Goal: Information Seeking & Learning: Learn about a topic

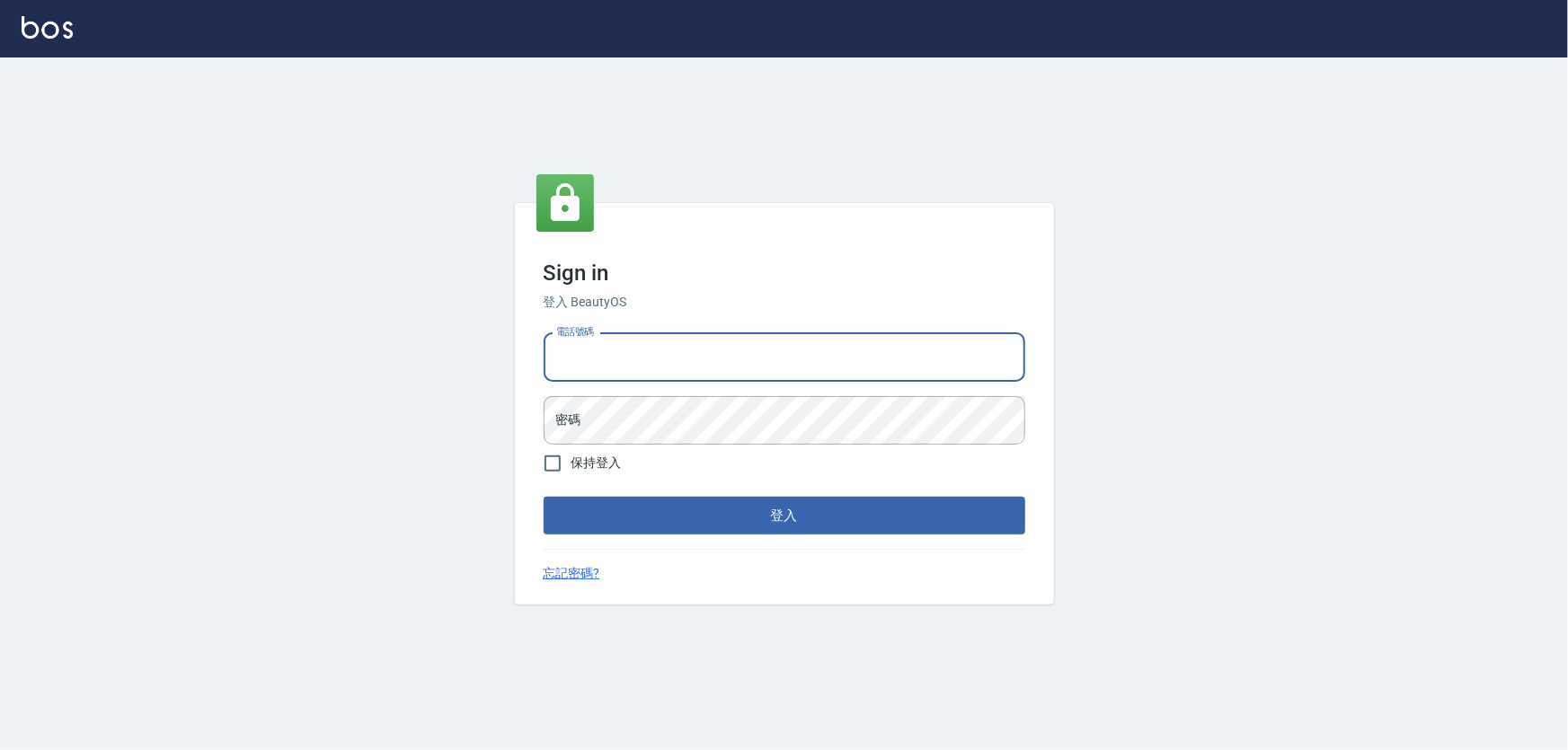
click at [718, 341] on input "電話號碼" at bounding box center [784, 357] width 482 height 48
type input "0972937753"
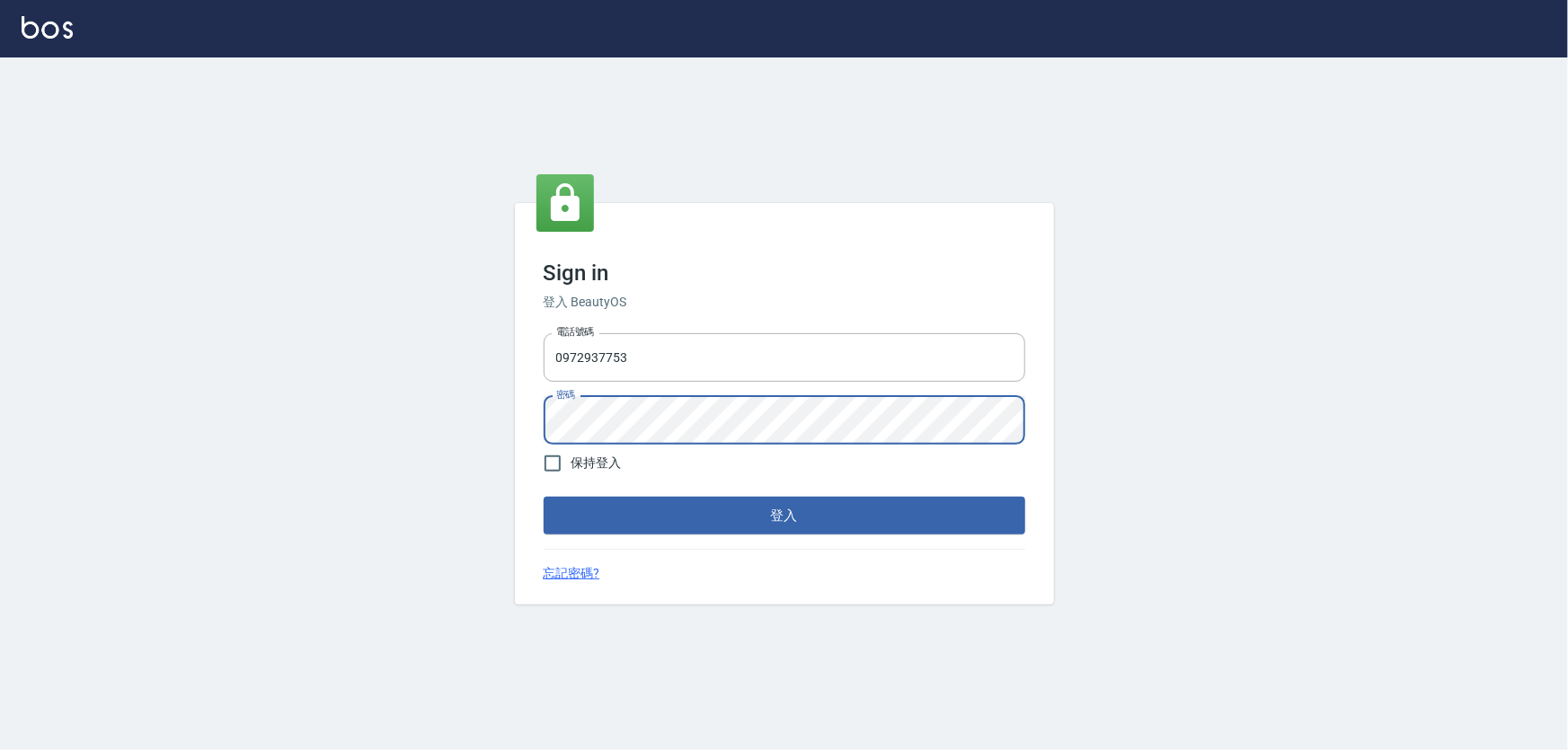
click at [543, 497] on button "登入" at bounding box center [784, 516] width 482 height 38
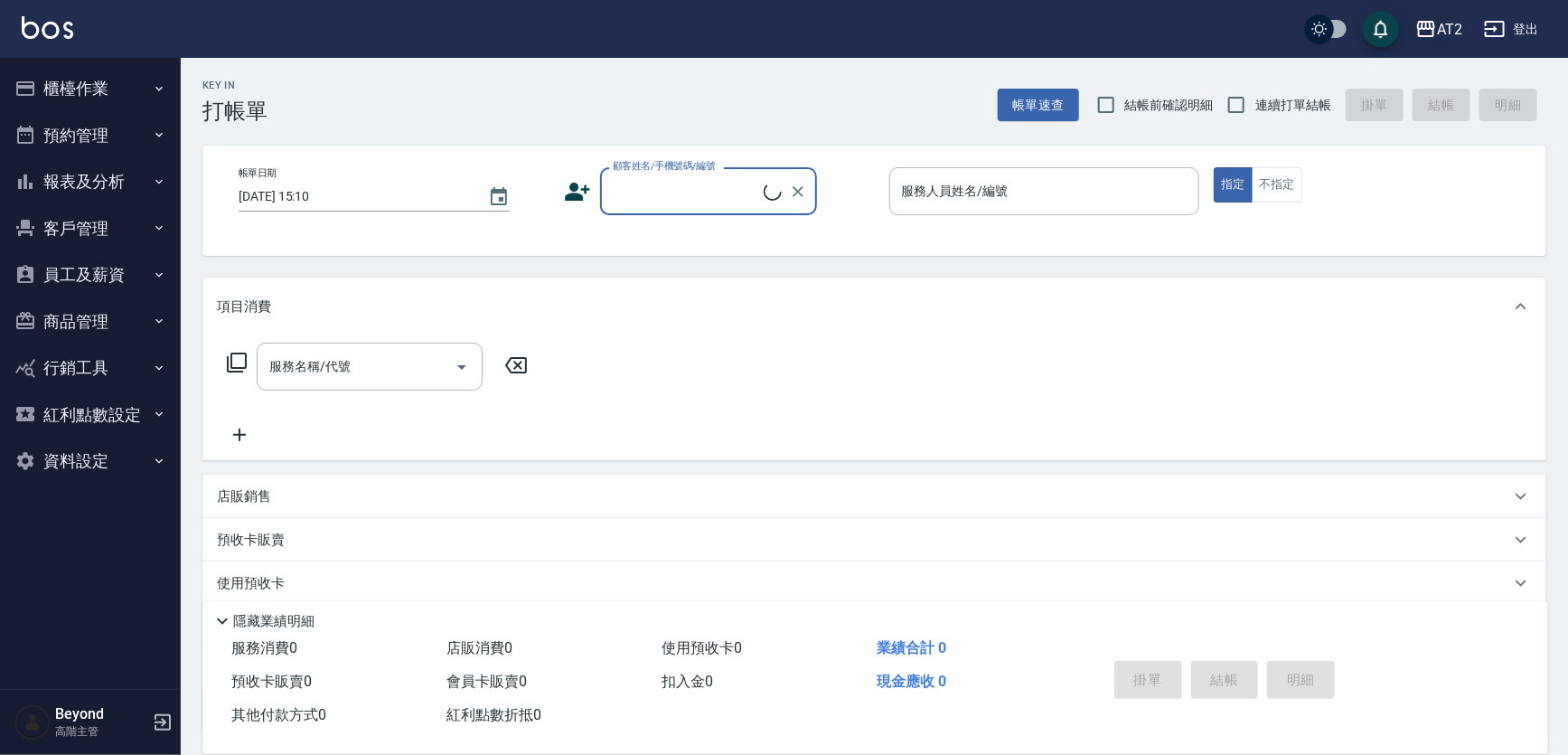
click at [1435, 32] on icon "button" at bounding box center [1427, 29] width 18 height 16
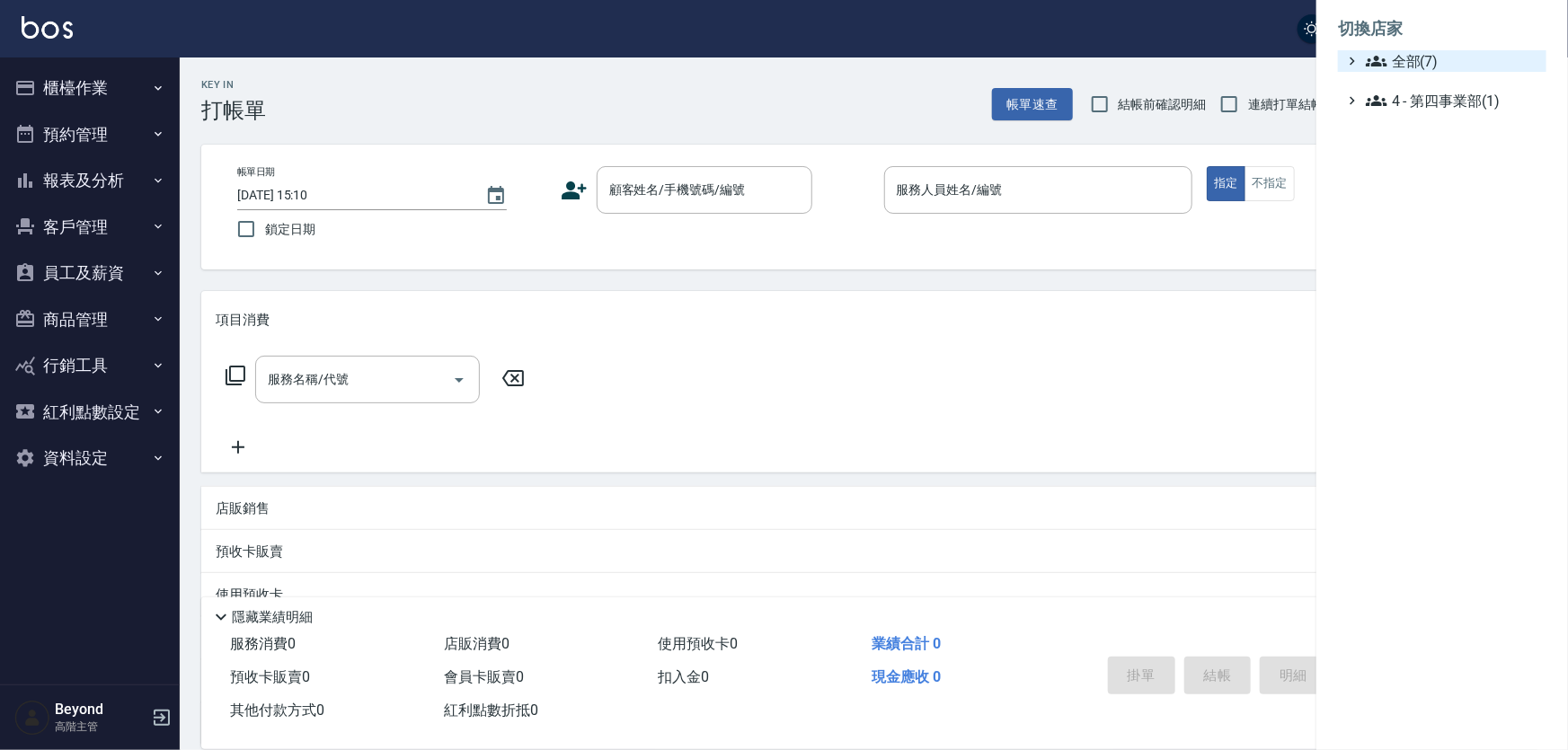
click at [1425, 68] on span "全部(7)" at bounding box center [1452, 61] width 173 height 22
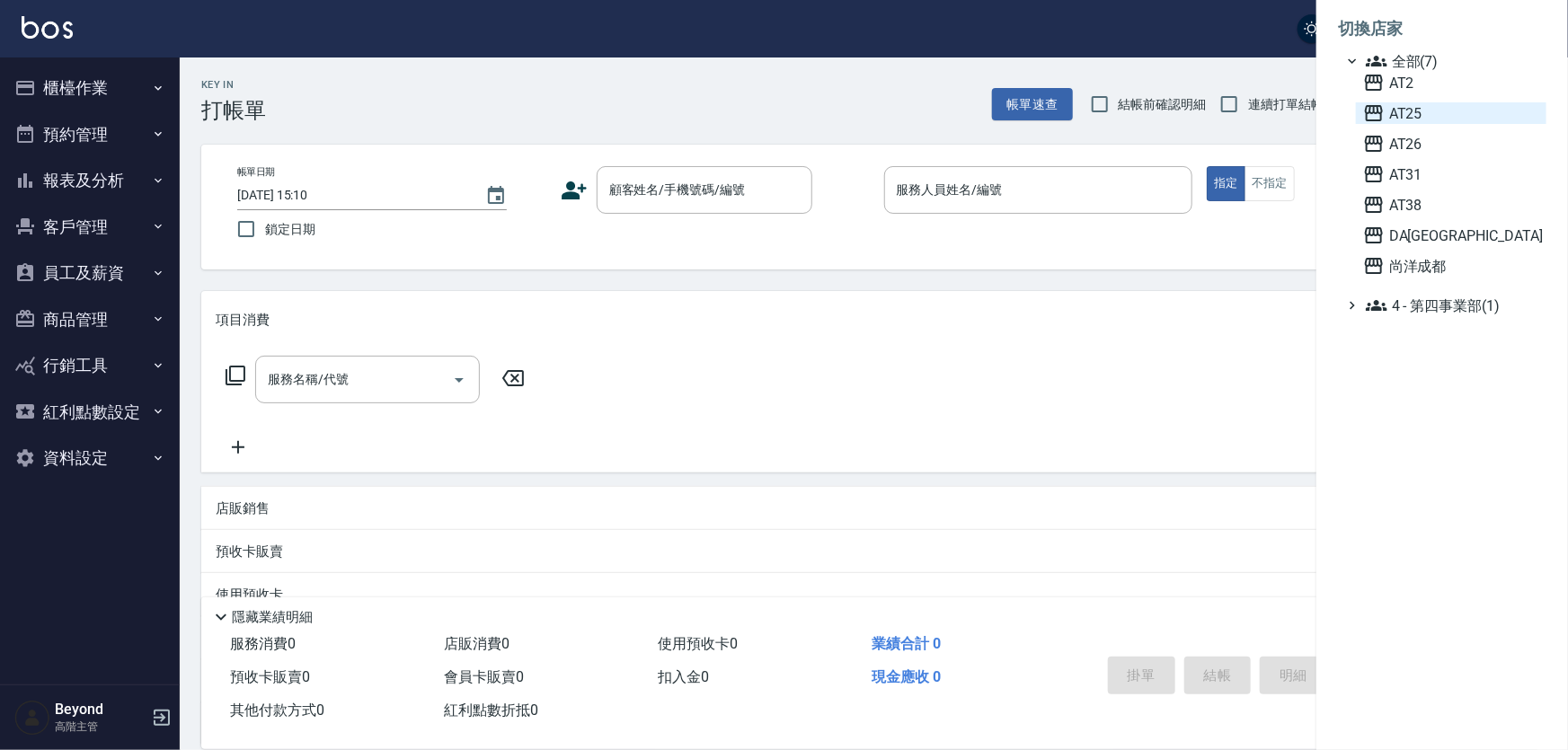
click at [1417, 112] on span "AT25" at bounding box center [1451, 113] width 176 height 22
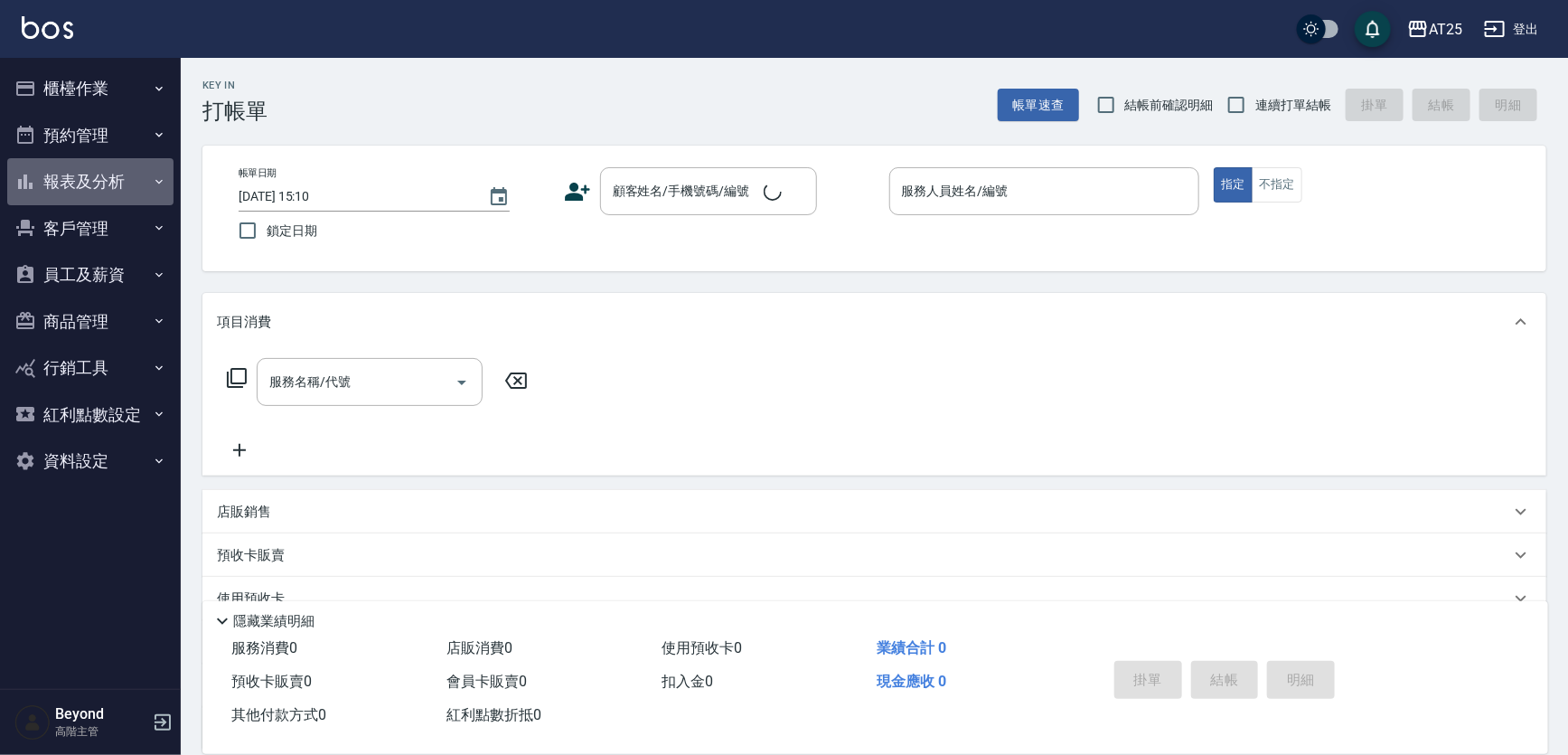
click at [90, 190] on button "報表及分析" at bounding box center [90, 181] width 166 height 47
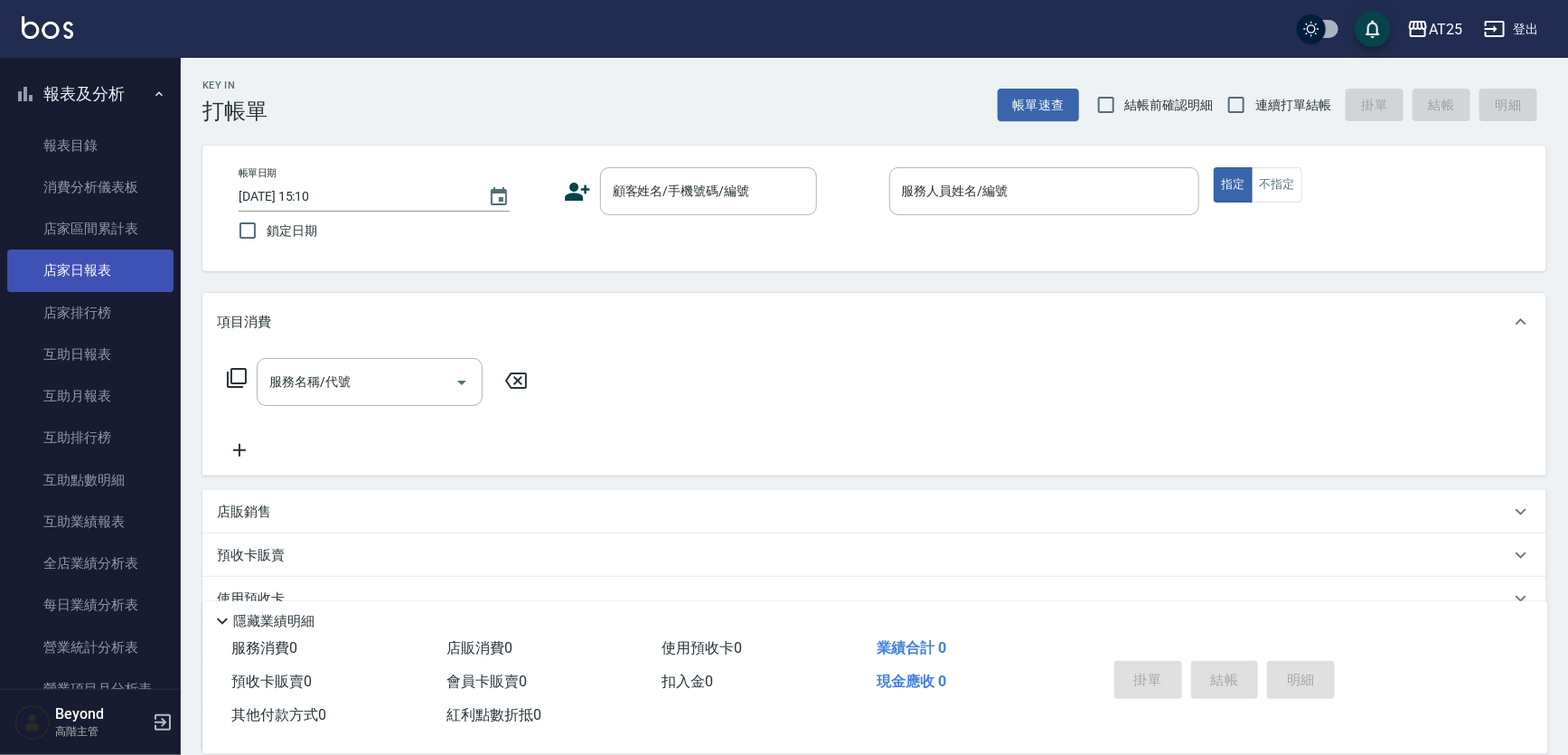
scroll to position [163, 0]
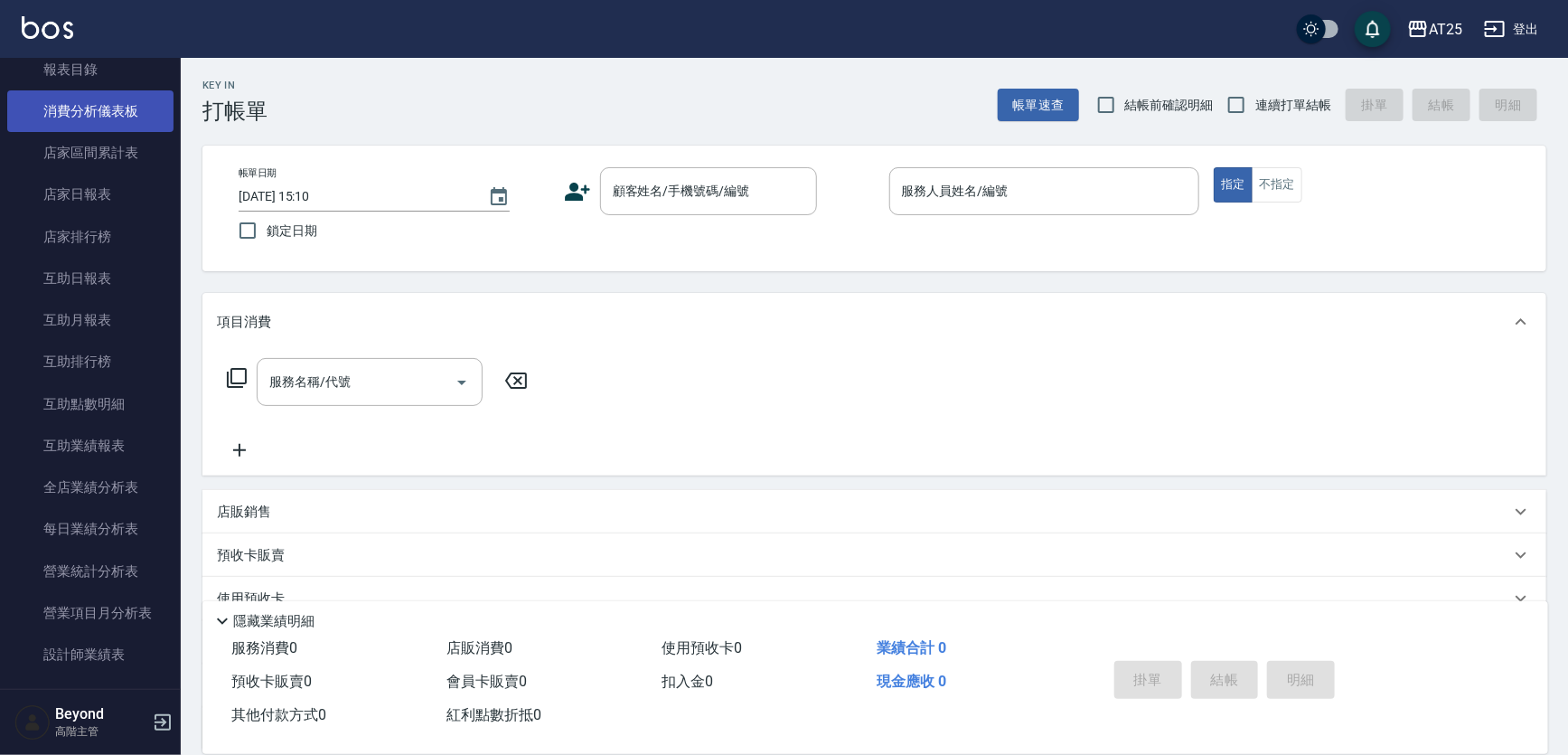
click at [117, 121] on link "消費分析儀表板" at bounding box center [90, 112] width 166 height 42
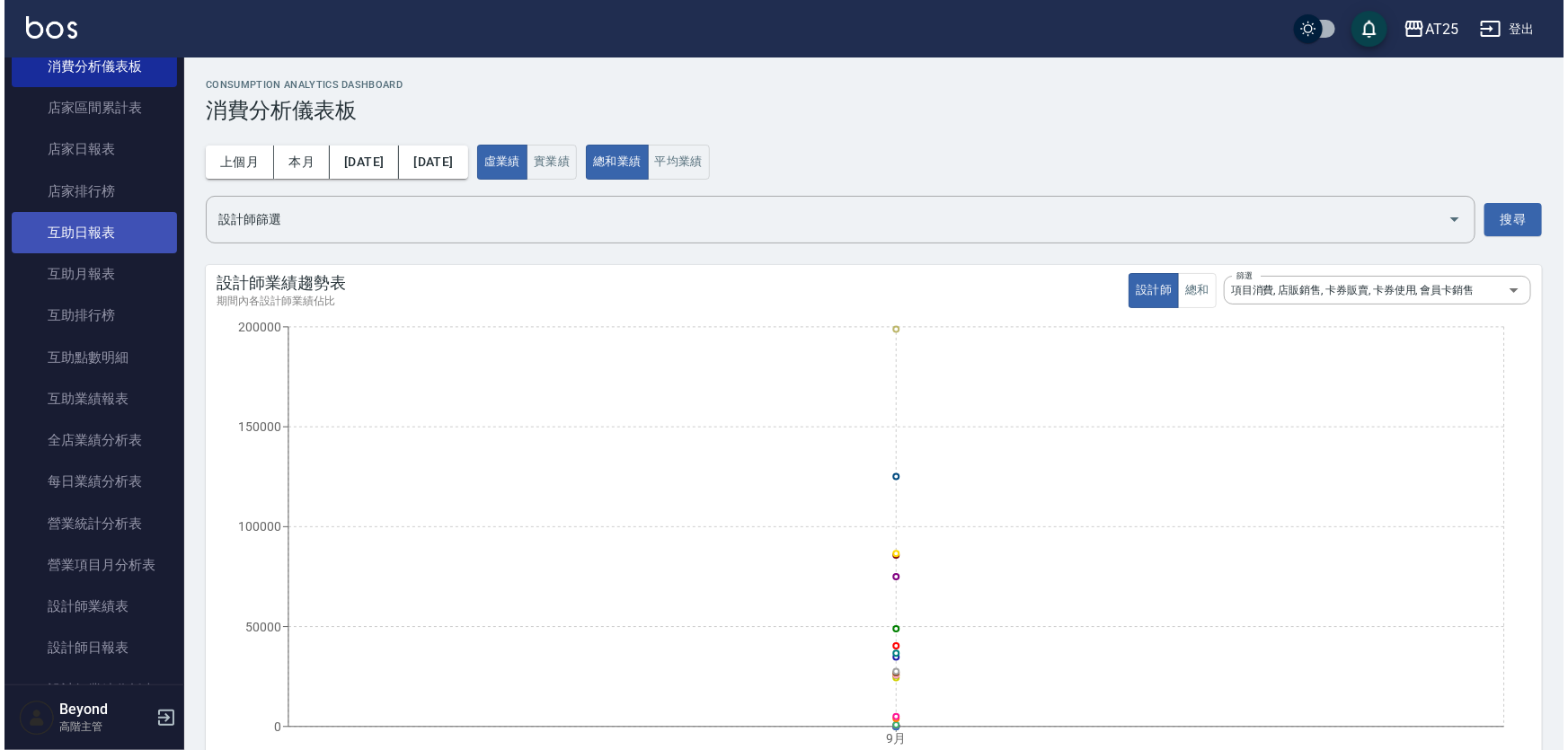
scroll to position [244, 0]
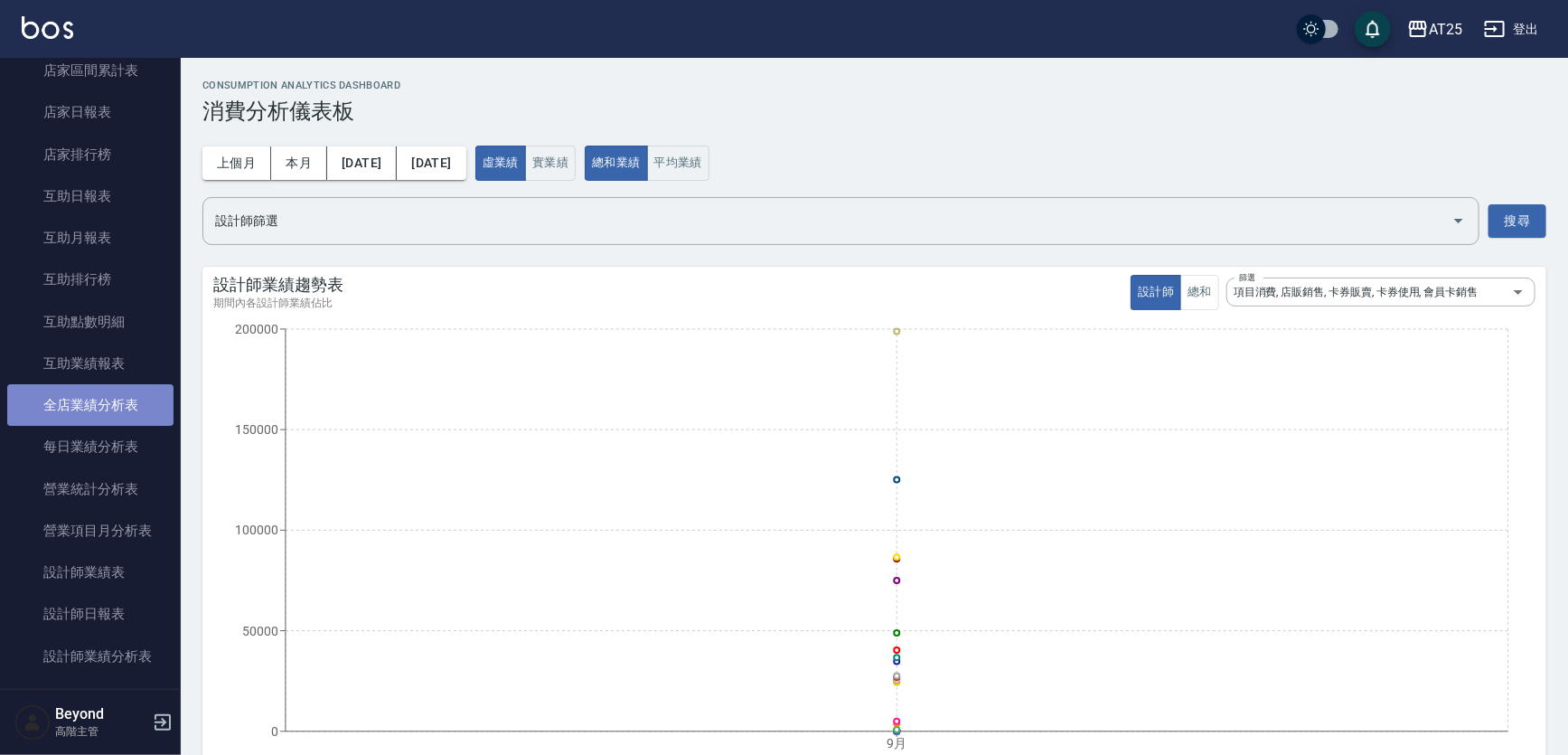
click at [102, 411] on link "全店業績分析表" at bounding box center [90, 405] width 166 height 42
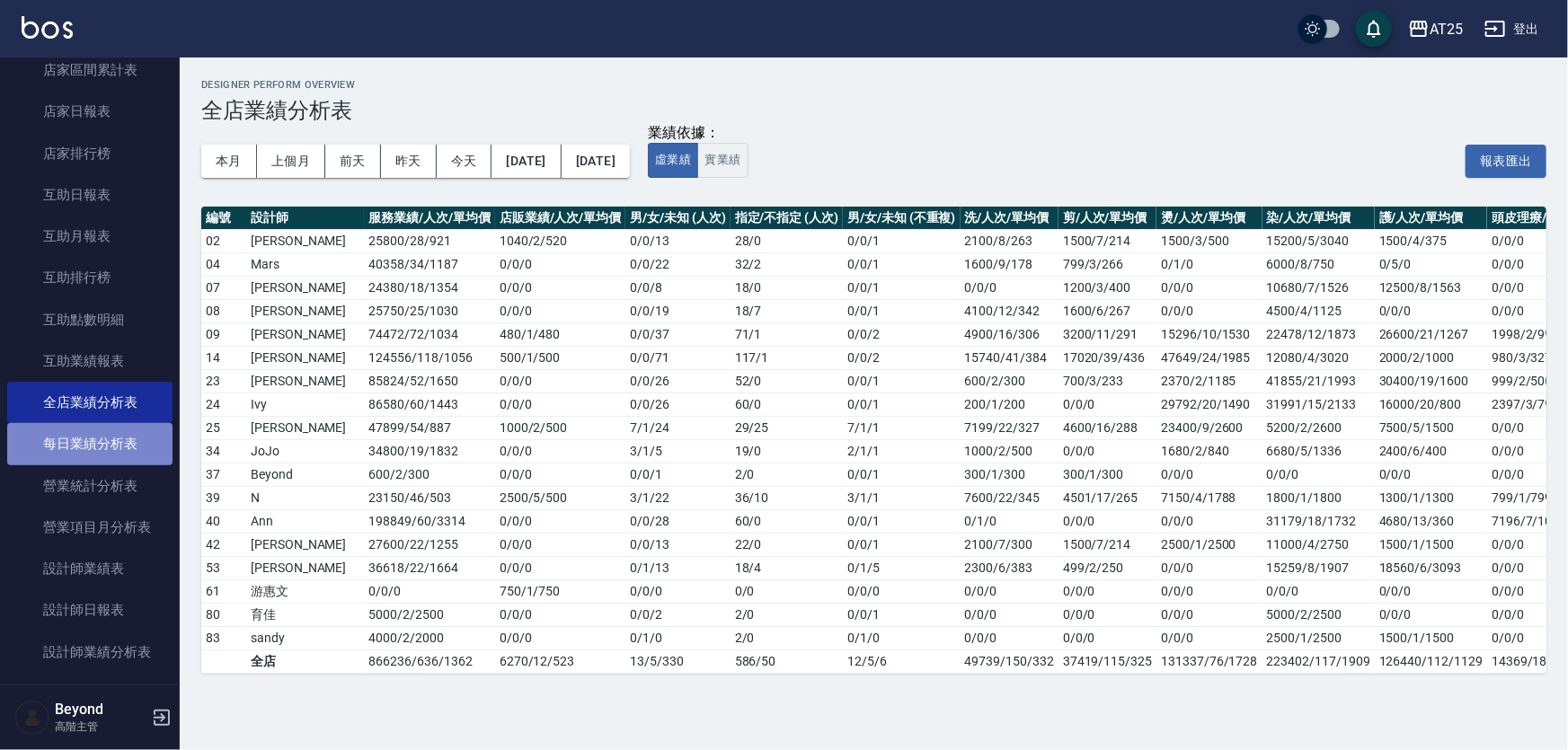
click at [105, 451] on link "每日業績分析表" at bounding box center [89, 444] width 165 height 42
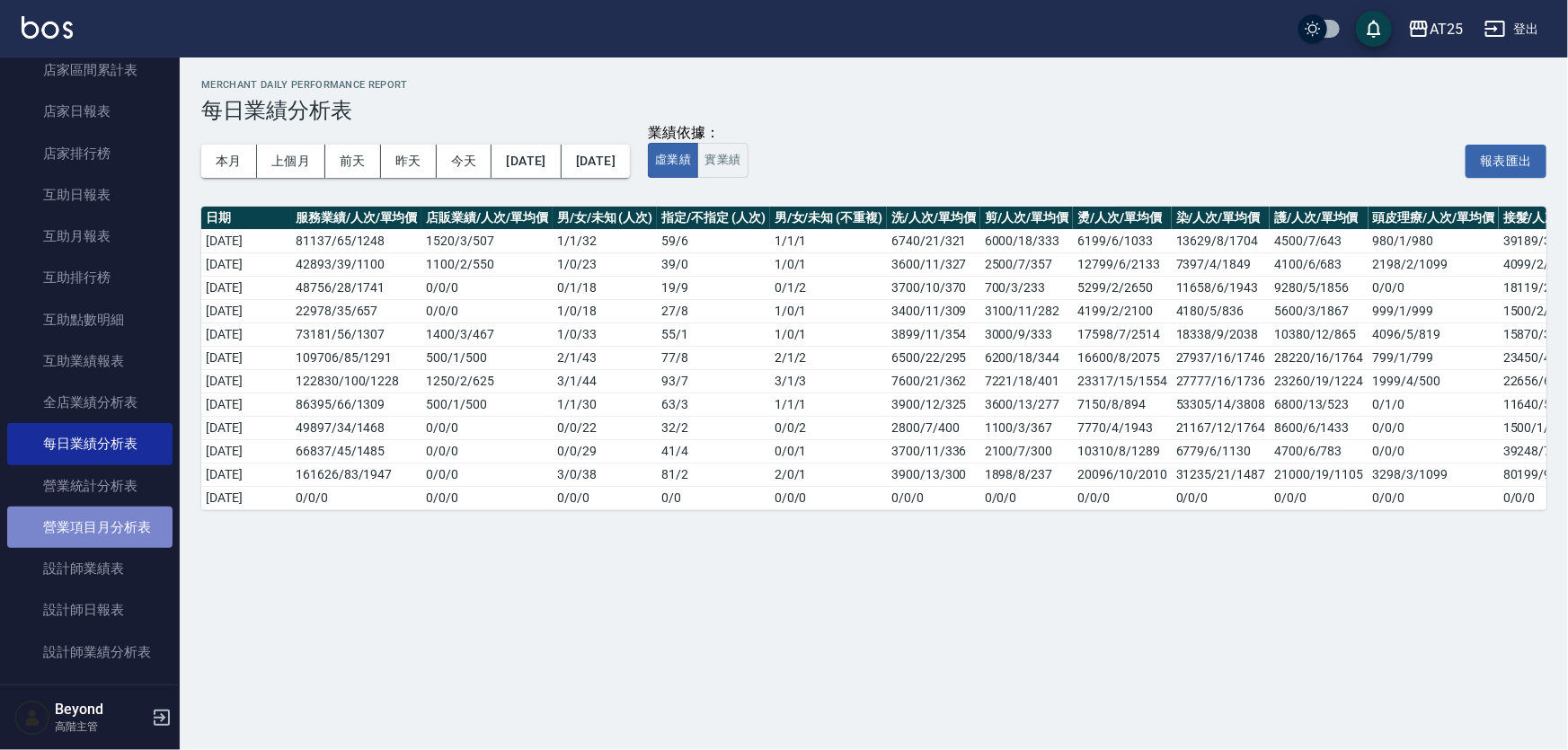
click at [117, 531] on link "營業項目月分析表" at bounding box center [89, 527] width 165 height 42
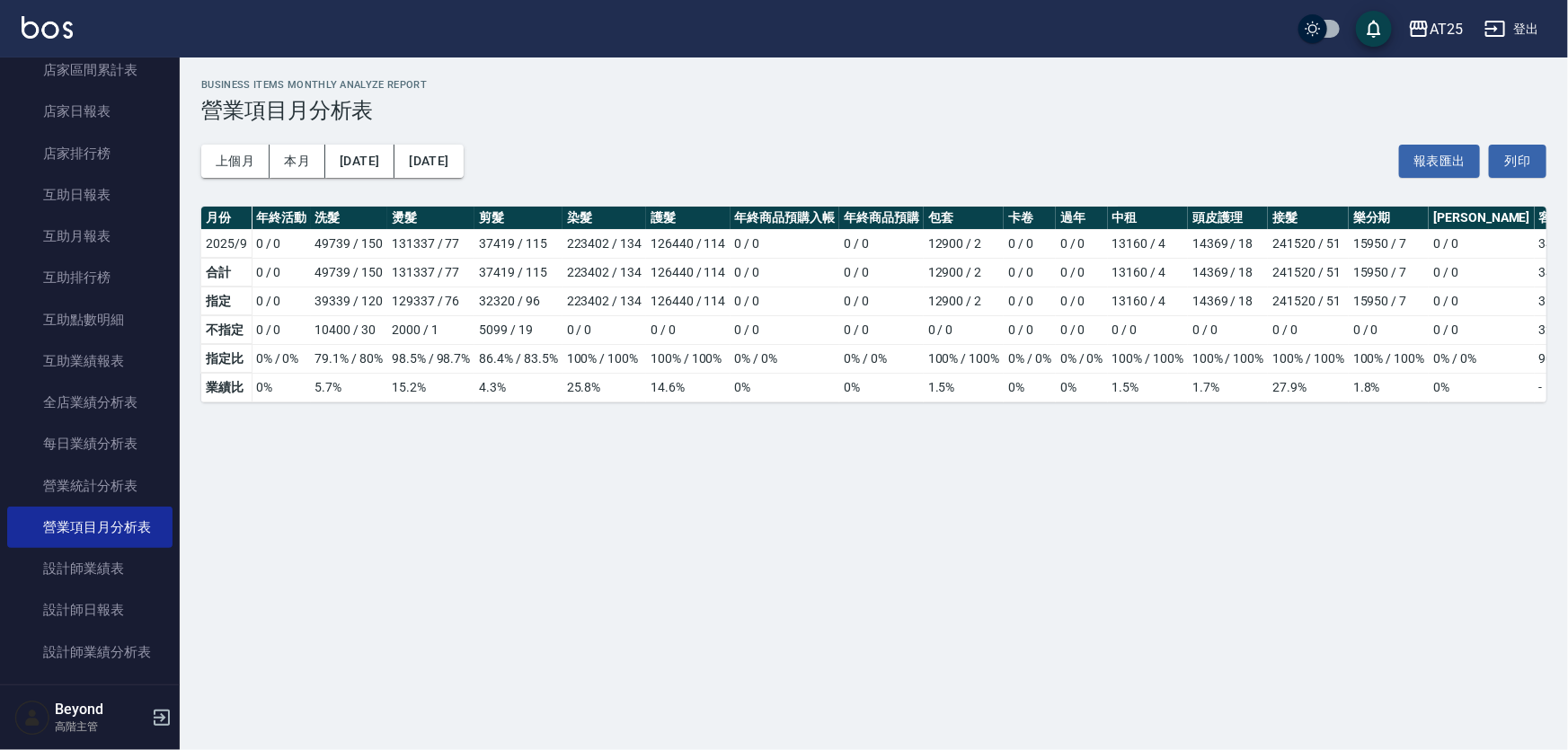
click at [758, 112] on h3 "營業項目月分析表" at bounding box center [873, 110] width 1345 height 25
click at [222, 161] on button "上個月" at bounding box center [235, 161] width 68 height 34
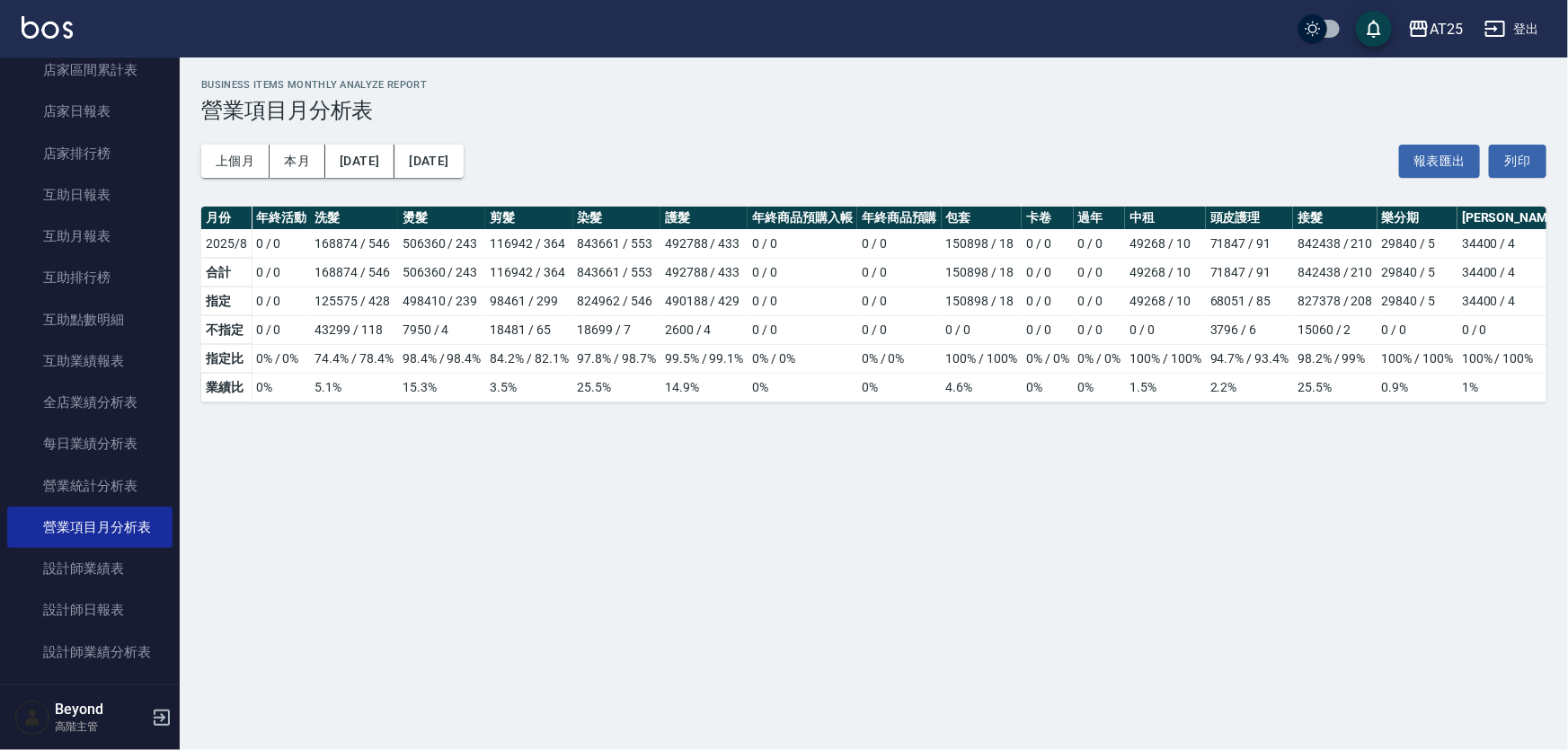
click at [820, 160] on div "上個月 本月 [DATE] [DATE] 報表匯出 列印" at bounding box center [873, 160] width 1345 height 76
drag, startPoint x: 700, startPoint y: 240, endPoint x: 655, endPoint y: 239, distance: 45.0
click at [655, 239] on tr "2025/8 0 / 0 168874 / 546 506360 / 243 116942 / 364 843661 / 553 492788 / 433 0…" at bounding box center [992, 243] width 1582 height 29
click at [765, 114] on h3 "營業項目月分析表" at bounding box center [873, 110] width 1345 height 25
click at [757, 112] on h3 "營業項目月分析表" at bounding box center [873, 110] width 1345 height 25
